Goal: Answer question/provide support: Share knowledge or assist other users

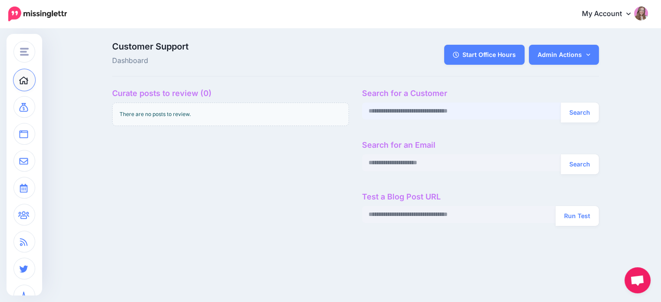
click at [440, 113] on input "text" at bounding box center [461, 111] width 199 height 17
paste input "**********"
type input "**********"
click at [591, 115] on button "Search" at bounding box center [579, 113] width 38 height 20
click at [411, 111] on input "text" at bounding box center [461, 111] width 199 height 17
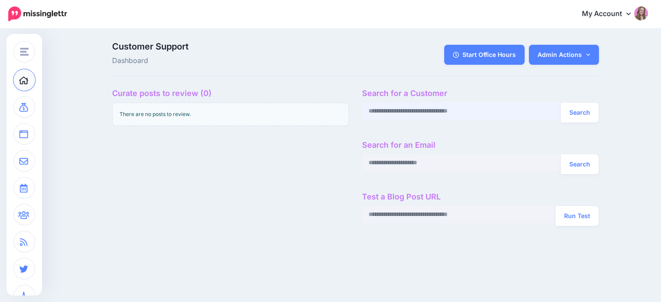
paste input "**********"
type input "**********"
click at [572, 114] on button "Search" at bounding box center [579, 113] width 38 height 20
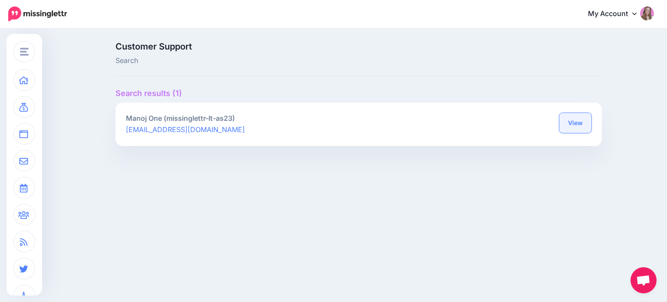
click at [573, 122] on link "View" at bounding box center [575, 123] width 32 height 20
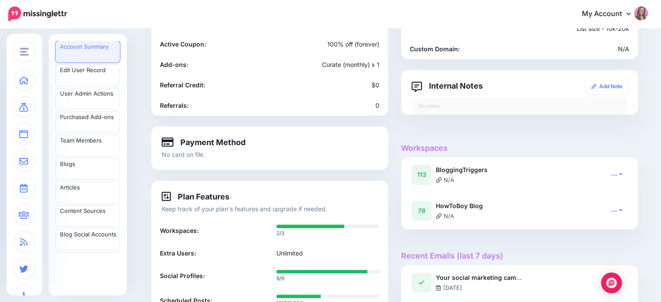
scroll to position [217, 0]
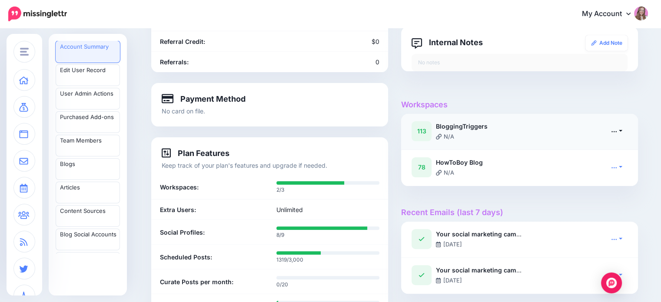
click at [617, 130] on icon at bounding box center [614, 131] width 6 height 6
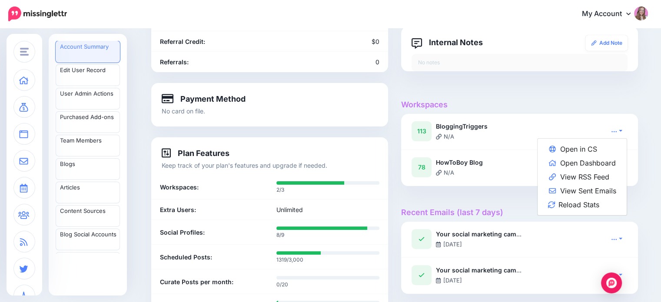
click at [508, 103] on h4 "Workspaces" at bounding box center [519, 105] width 237 height 10
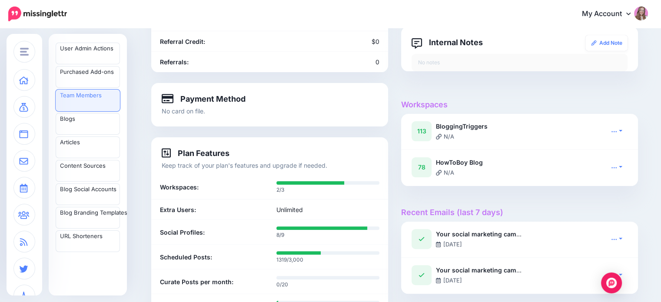
scroll to position [87, 0]
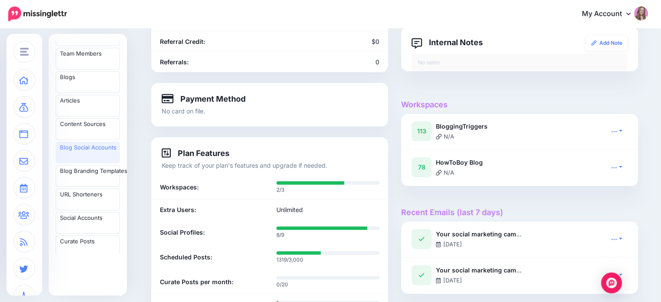
click at [96, 161] on link "Blog Social Accounts" at bounding box center [88, 153] width 64 height 22
click at [621, 130] on link at bounding box center [616, 131] width 22 height 13
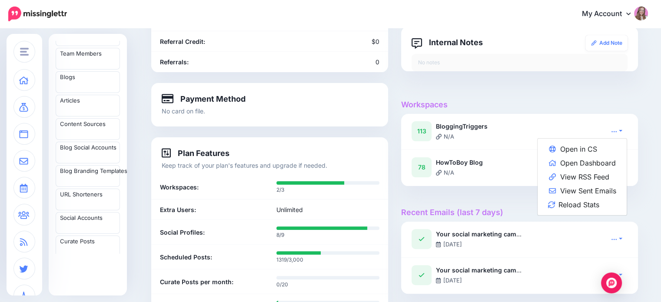
click at [562, 105] on h4 "Workspaces" at bounding box center [519, 105] width 237 height 10
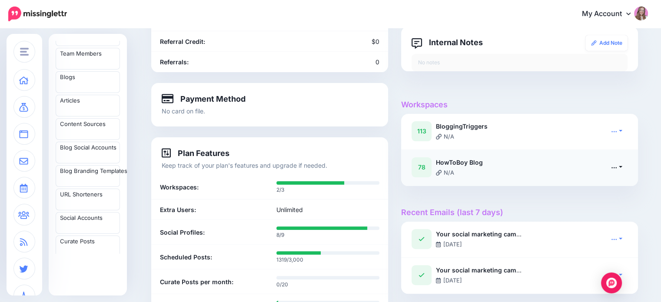
click at [620, 170] on link at bounding box center [616, 167] width 22 height 13
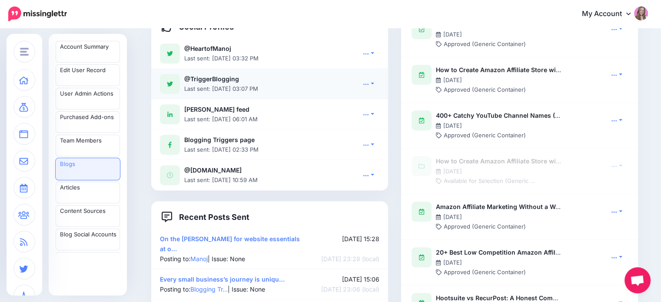
scroll to position [608, 0]
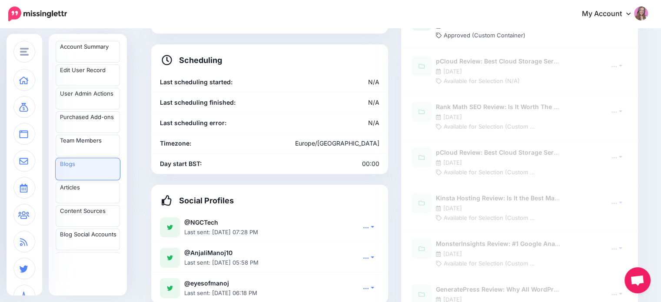
scroll to position [608, 0]
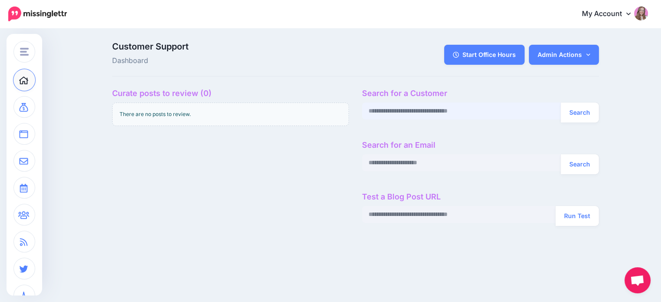
click at [402, 109] on input "text" at bounding box center [461, 111] width 199 height 17
paste input "**********"
type input "**********"
click at [575, 107] on button "Search" at bounding box center [579, 113] width 38 height 20
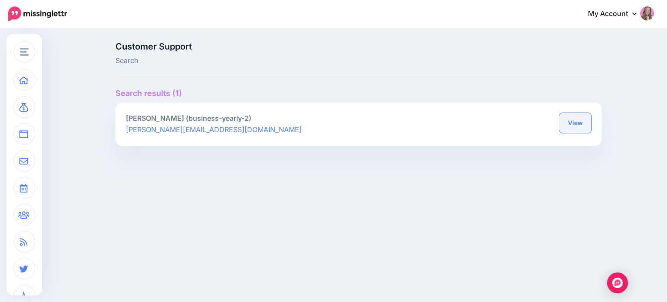
click at [575, 125] on link "View" at bounding box center [575, 123] width 32 height 20
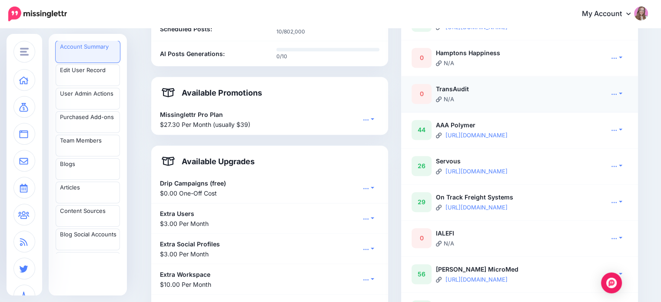
scroll to position [478, 0]
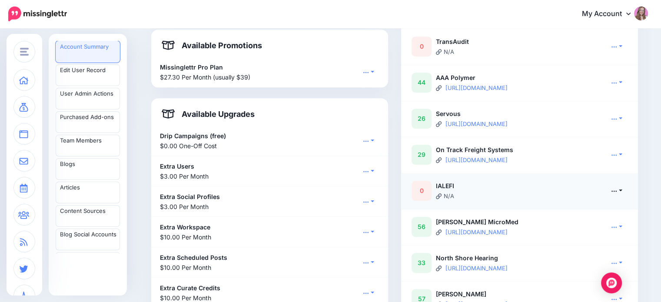
click at [623, 189] on link at bounding box center [616, 190] width 22 height 13
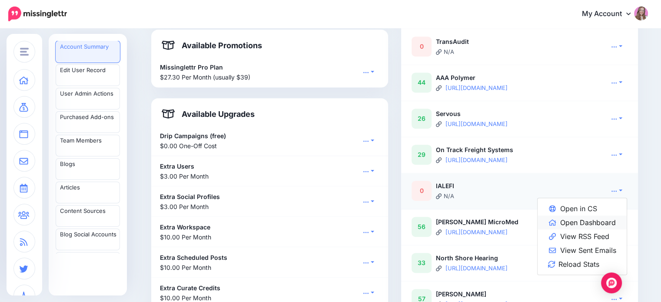
click at [576, 227] on link "Open Dashboard" at bounding box center [581, 222] width 89 height 14
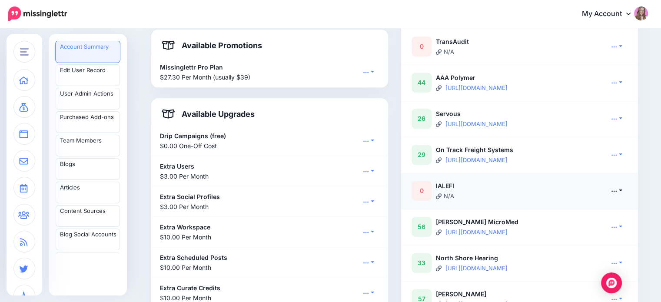
click at [623, 192] on link at bounding box center [616, 190] width 22 height 13
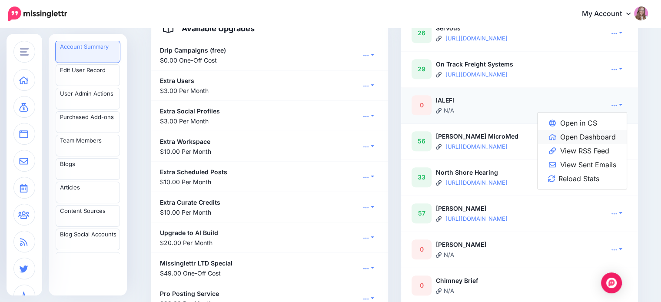
scroll to position [565, 0]
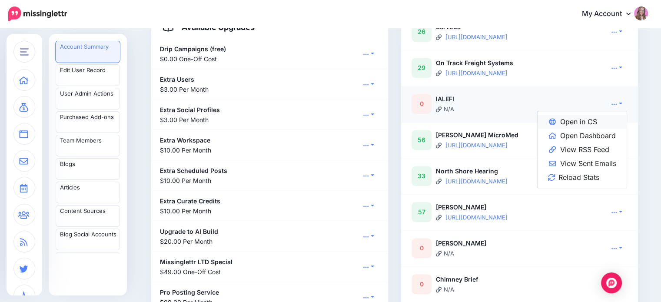
click at [589, 121] on link "Open in CS" at bounding box center [581, 122] width 89 height 14
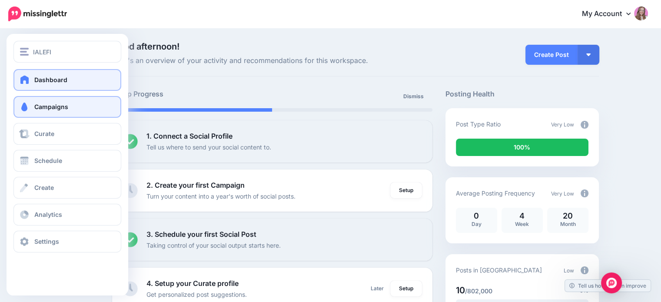
click at [38, 109] on span "Campaigns" at bounding box center [51, 106] width 34 height 7
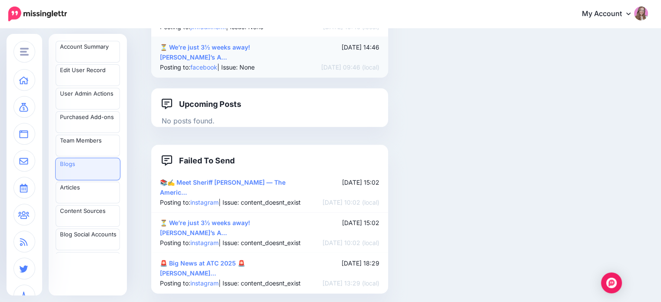
scroll to position [1214, 0]
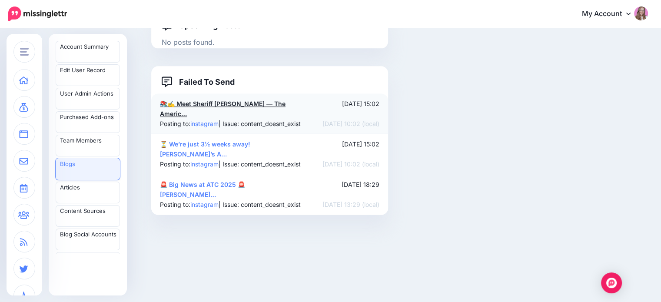
click at [228, 106] on link "📚✍️ Meet Sheriff Mark Lamb — The Americ…" at bounding box center [223, 108] width 126 height 17
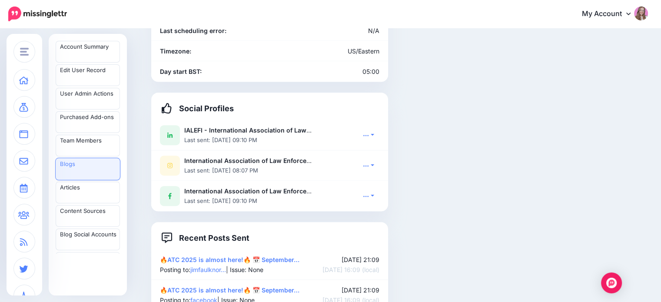
scroll to position [519, 0]
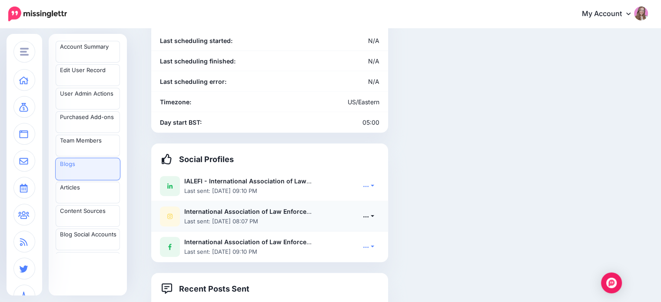
click at [372, 210] on link at bounding box center [368, 216] width 22 height 13
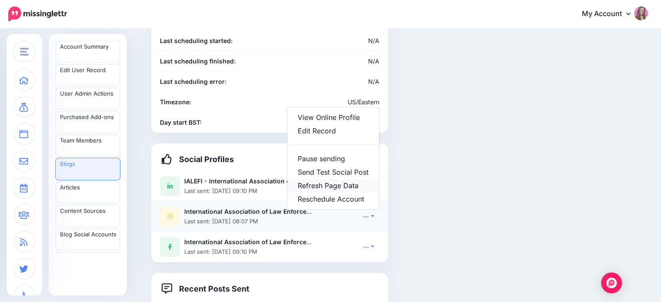
click at [346, 179] on link "Refresh Page Data" at bounding box center [333, 185] width 92 height 13
click at [453, 132] on div "Campaigns (0 records) This blog does not have any campaigns yet." at bounding box center [519, 215] width 250 height 1290
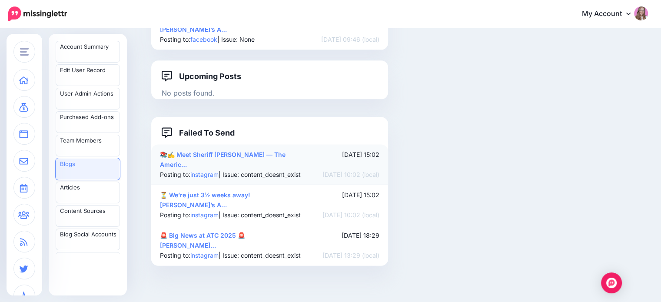
scroll to position [1127, 0]
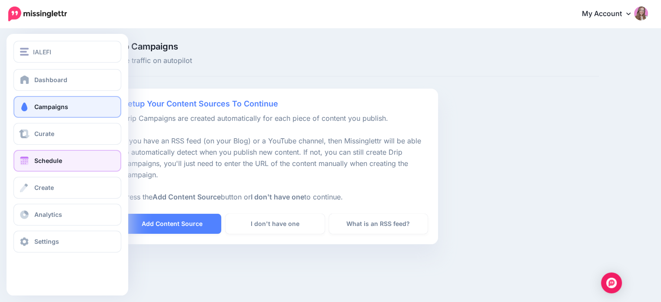
click at [44, 160] on span "Schedule" at bounding box center [48, 160] width 28 height 7
